Goal: Task Accomplishment & Management: Use online tool/utility

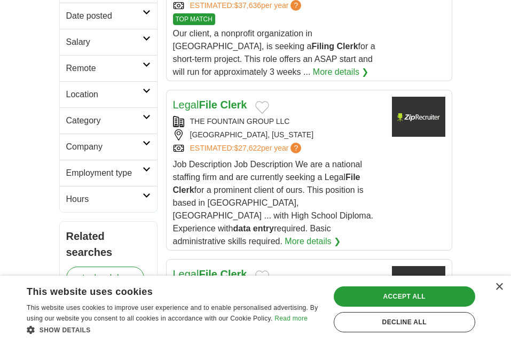
scroll to position [267, 0]
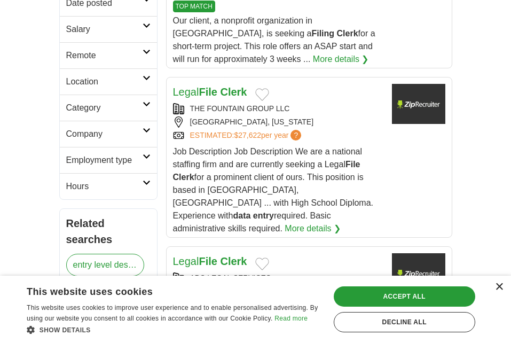
click at [497, 290] on div "×" at bounding box center [499, 287] width 8 height 8
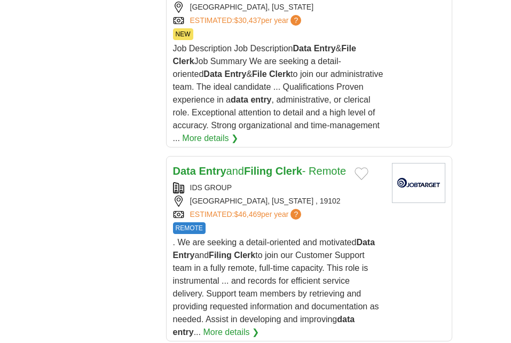
scroll to position [961, 0]
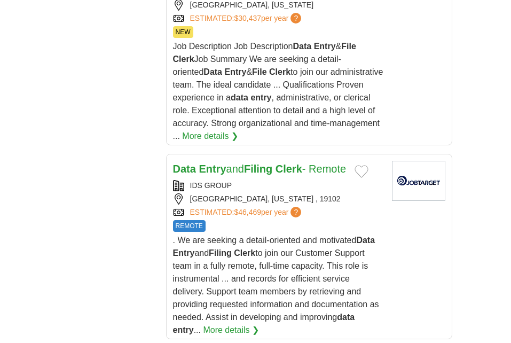
click at [352, 236] on span ". We are seeking a detail-oriented and motivated Data Entry and Filing Clerk to…" at bounding box center [276, 285] width 206 height 99
click at [197, 206] on div "Data Entry and Filing Clerk - Remote IDS GROUP [GEOGRAPHIC_DATA], [US_STATE] , …" at bounding box center [278, 249] width 210 height 176
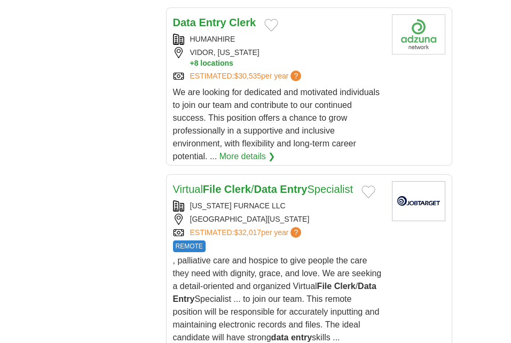
scroll to position [1602, 0]
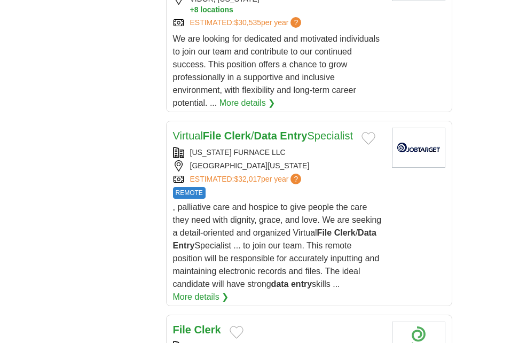
click at [403, 210] on article "Virtual File Clerk / Data Entry Specialist [US_STATE] FURNACE LLC [GEOGRAPHIC_D…" at bounding box center [309, 213] width 286 height 185
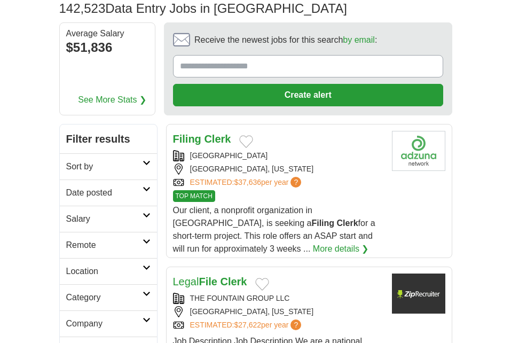
scroll to position [0, 0]
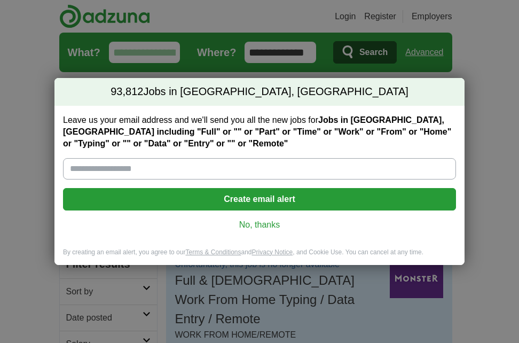
click at [254, 233] on div "Leave us your email address and we'll send you all the new jobs for Jobs in Nor…" at bounding box center [259, 177] width 410 height 142
click at [254, 229] on link "No, thanks" at bounding box center [260, 225] width 376 height 12
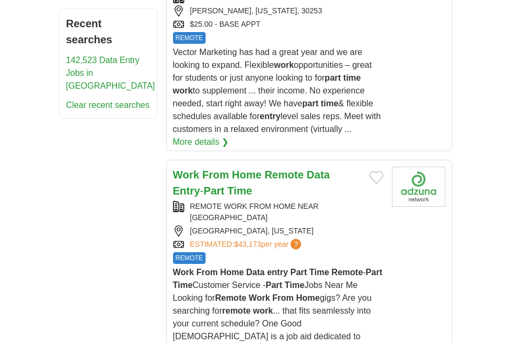
scroll to position [748, 0]
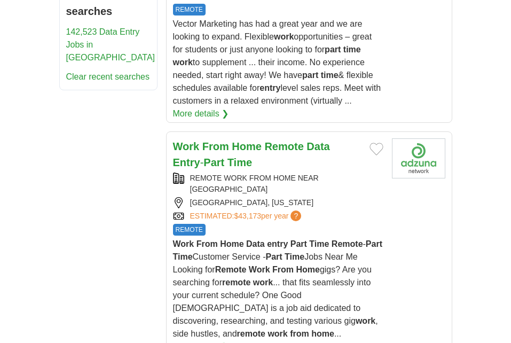
click at [396, 138] on img at bounding box center [418, 158] width 53 height 40
click at [269, 140] on strong "Remote" at bounding box center [283, 146] width 39 height 12
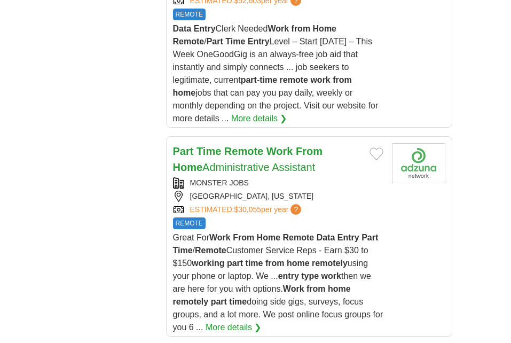
scroll to position [1602, 0]
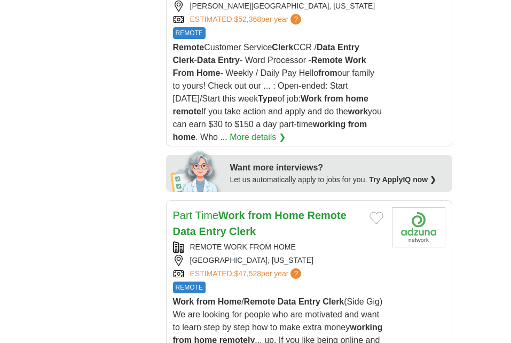
scroll to position [1015, 0]
